Goal: Information Seeking & Learning: Learn about a topic

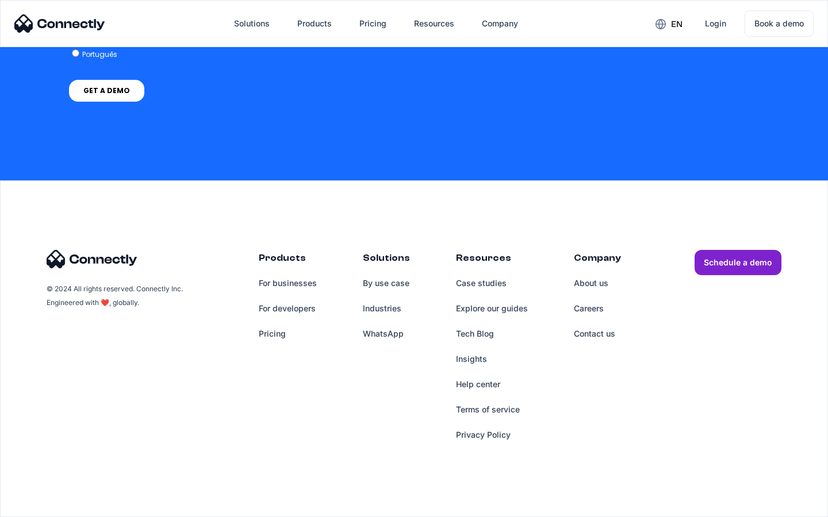
scroll to position [861, 0]
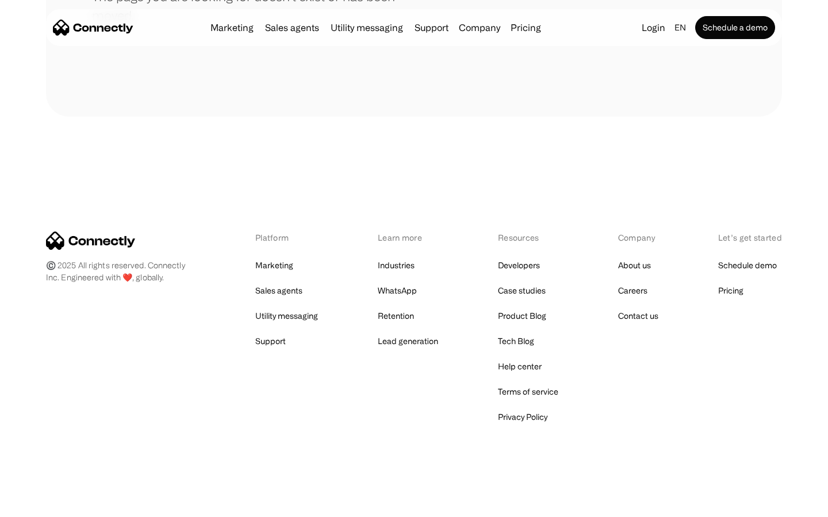
scroll to position [210, 0]
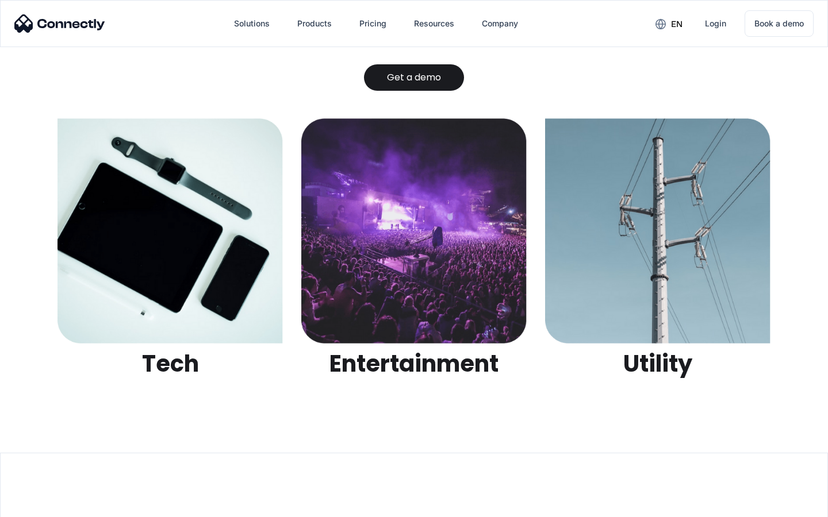
scroll to position [3626, 0]
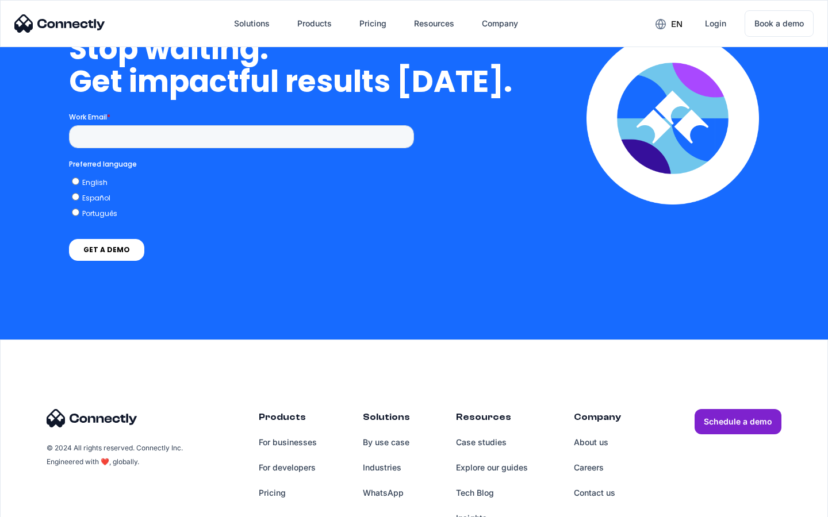
scroll to position [2916, 0]
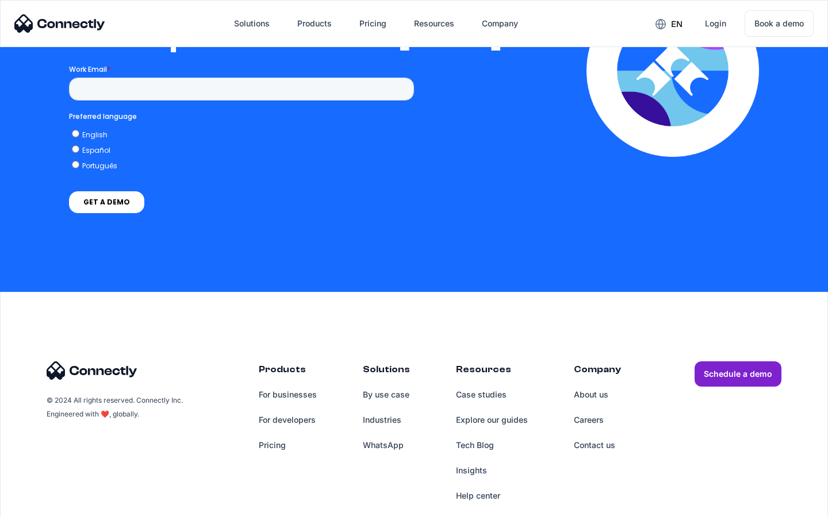
scroll to position [2513, 0]
